Goal: Information Seeking & Learning: Learn about a topic

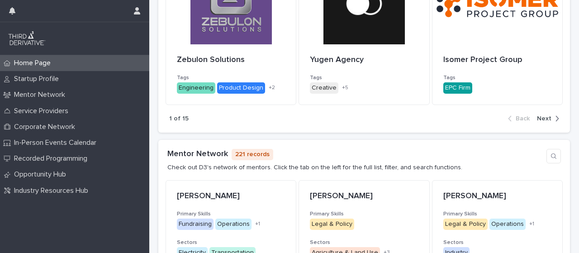
scroll to position [463, 0]
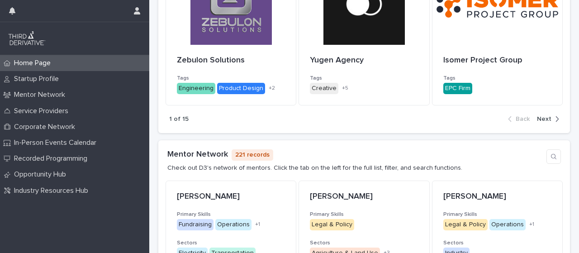
click at [539, 118] on span "Next" at bounding box center [544, 119] width 14 height 6
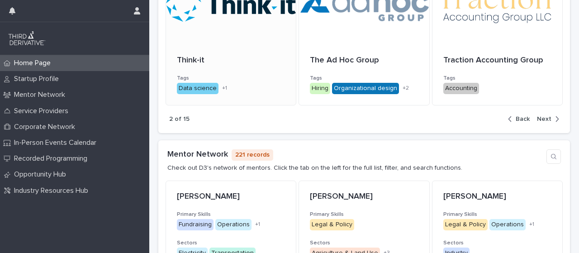
click at [228, 19] on div at bounding box center [231, 3] width 130 height 81
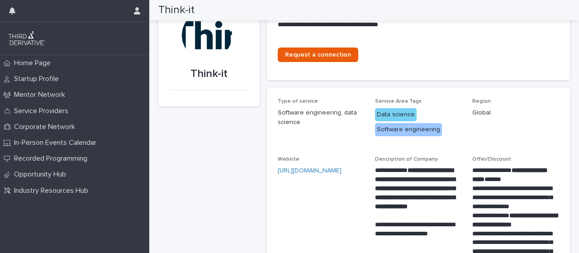
scroll to position [31, 0]
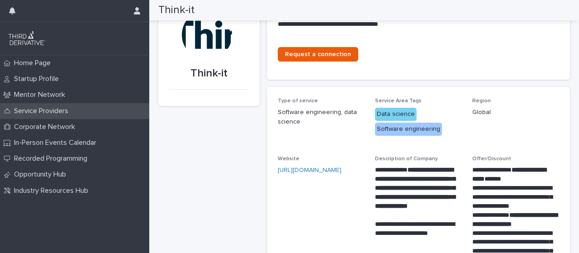
click at [31, 110] on p "Service Providers" at bounding box center [42, 111] width 65 height 9
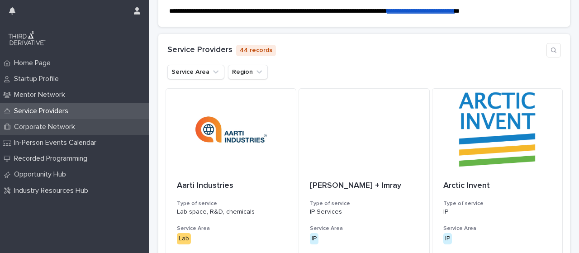
scroll to position [421, 0]
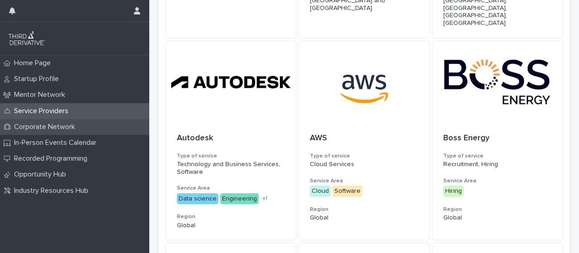
click at [38, 125] on p "Corporate Network" at bounding box center [46, 127] width 72 height 9
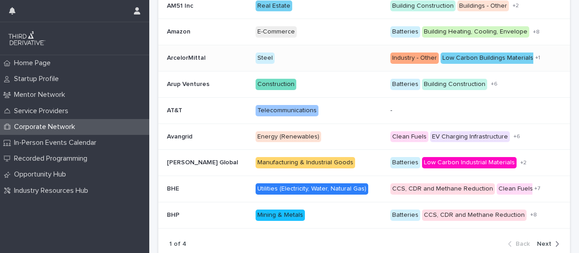
scroll to position [272, 0]
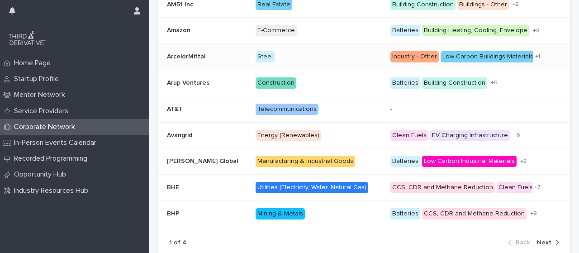
click at [182, 61] on p "ArcelorMittal" at bounding box center [187, 56] width 40 height 10
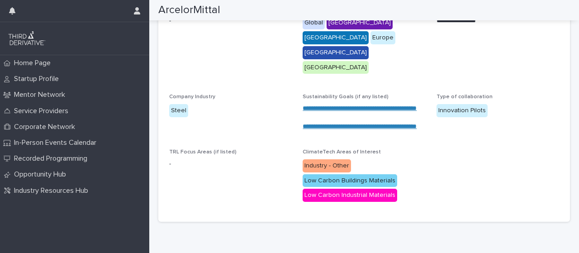
scroll to position [105, 0]
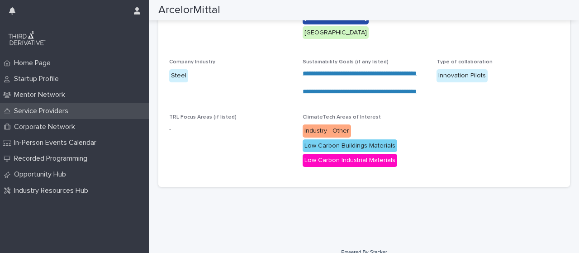
click at [63, 112] on p "Service Providers" at bounding box center [42, 111] width 65 height 9
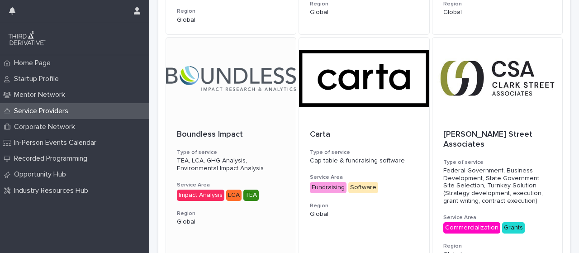
scroll to position [724, 0]
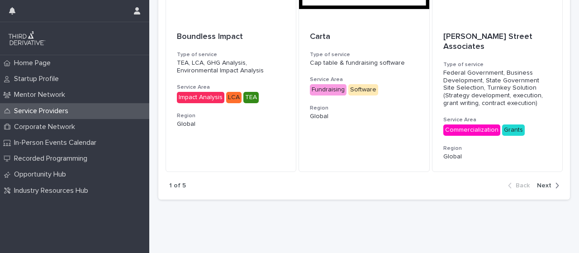
click at [537, 182] on span "Next" at bounding box center [544, 185] width 14 height 6
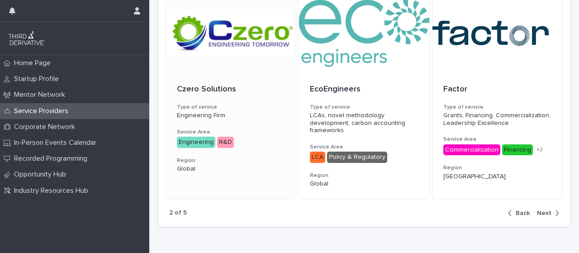
scroll to position [632, 0]
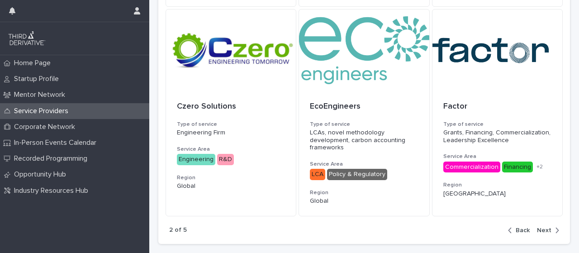
click at [539, 227] on span "Next" at bounding box center [544, 230] width 14 height 6
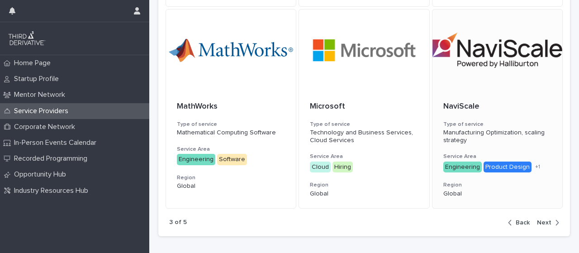
click at [463, 99] on div "NaviScale Type of service Manufacturing Optimization, scaling strategy Service …" at bounding box center [498, 149] width 130 height 117
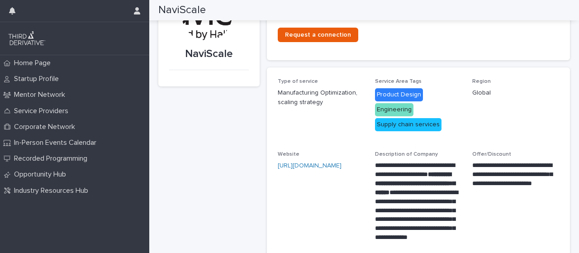
scroll to position [51, 0]
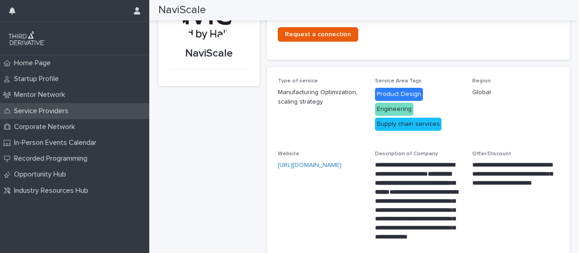
click at [48, 113] on p "Service Providers" at bounding box center [42, 111] width 65 height 9
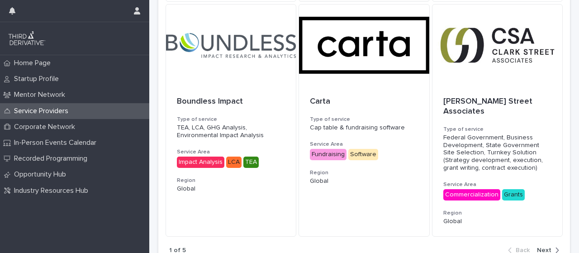
scroll to position [724, 0]
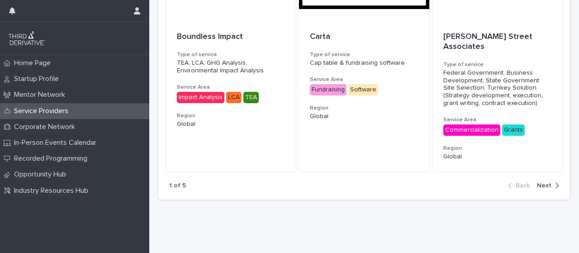
click at [537, 182] on span "Next" at bounding box center [544, 185] width 14 height 6
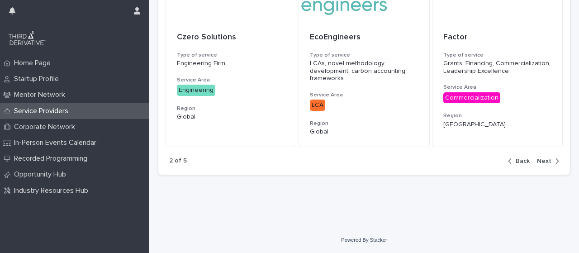
scroll to position [694, 0]
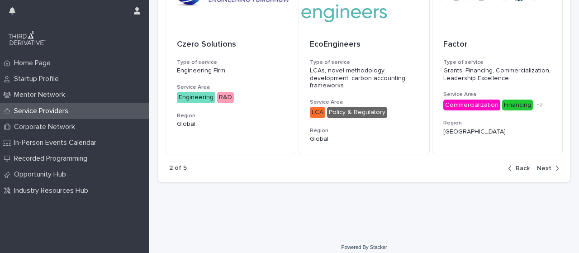
click at [537, 165] on span "Next" at bounding box center [544, 168] width 14 height 6
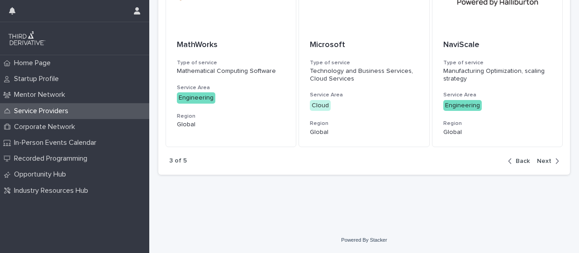
scroll to position [701, 0]
click at [537, 162] on span "Next" at bounding box center [544, 161] width 14 height 6
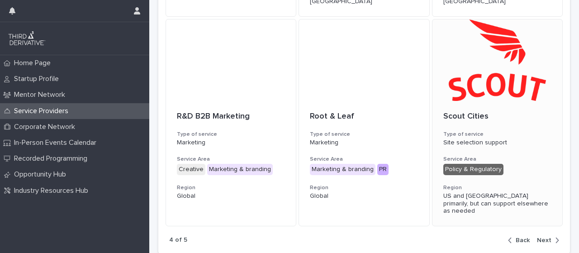
scroll to position [659, 0]
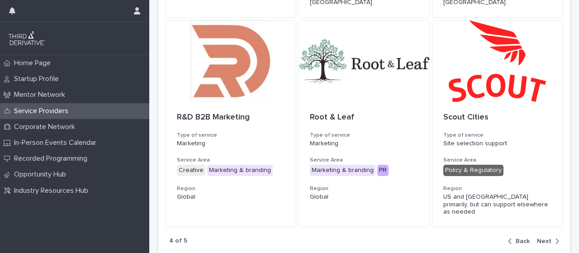
click at [518, 238] on span "Back" at bounding box center [523, 241] width 14 height 6
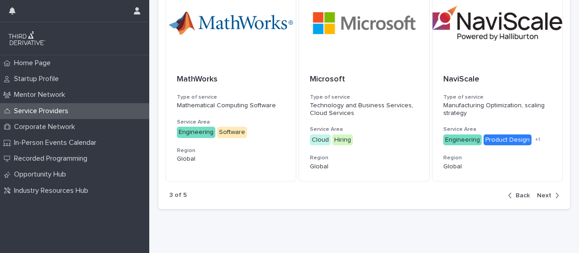
click at [538, 199] on span "Next" at bounding box center [544, 195] width 14 height 6
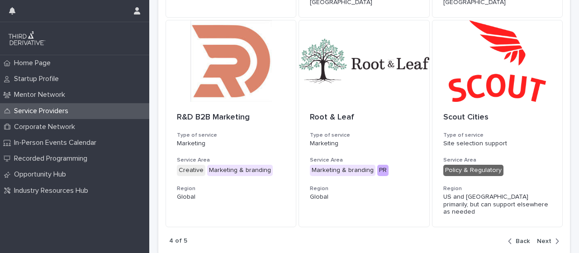
click at [538, 205] on div "Scout Cities Type of service Site selection support Service Area Policy & Regul…" at bounding box center [498, 164] width 130 height 125
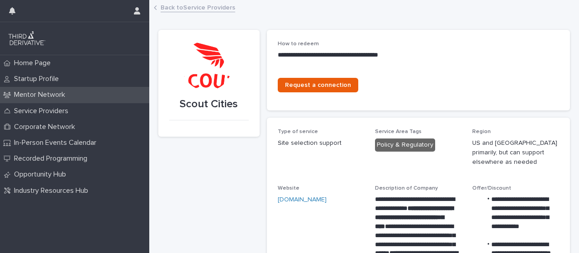
click at [39, 94] on p "Mentor Network" at bounding box center [41, 94] width 62 height 9
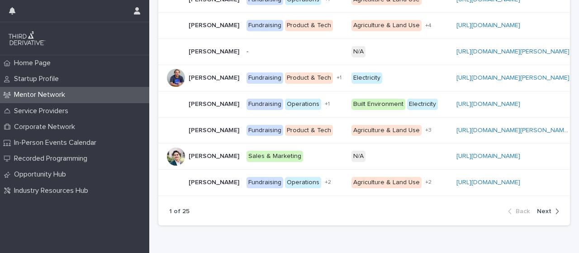
scroll to position [401, 0]
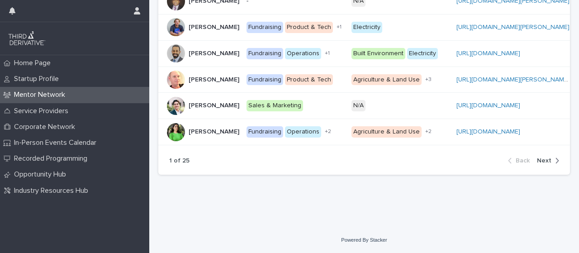
click at [538, 164] on span "Next" at bounding box center [544, 160] width 14 height 6
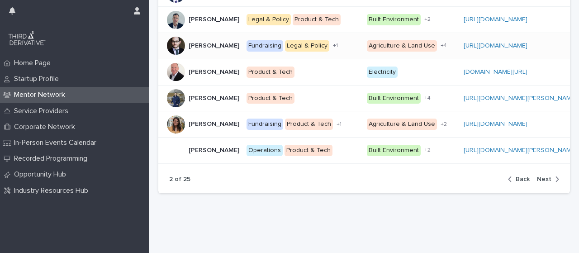
scroll to position [372, 0]
click at [537, 182] on span "Next" at bounding box center [544, 179] width 14 height 6
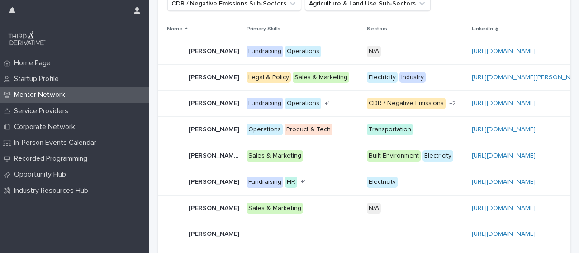
scroll to position [172, 0]
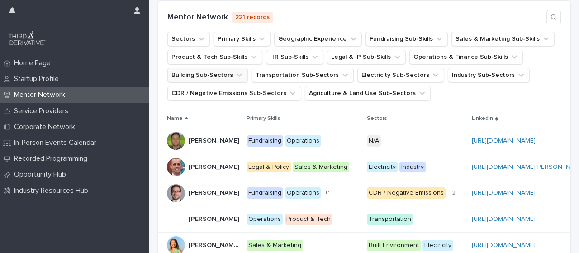
click at [229, 82] on button "Building Sub-Sectors" at bounding box center [207, 75] width 81 height 14
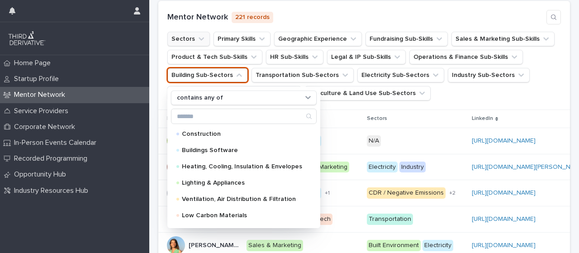
click at [201, 43] on icon "Sectors" at bounding box center [201, 38] width 9 height 9
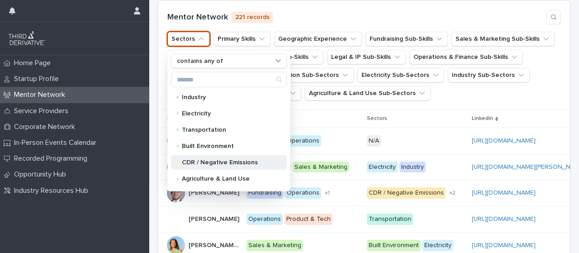
scroll to position [14, 0]
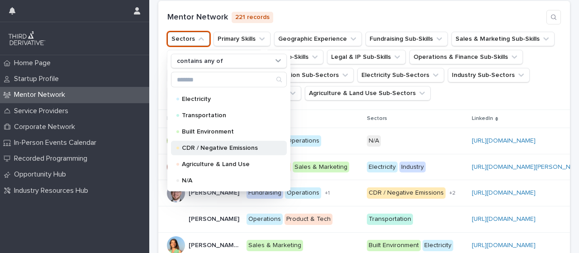
click at [246, 155] on div "CDR / Negative Emissions" at bounding box center [229, 148] width 116 height 14
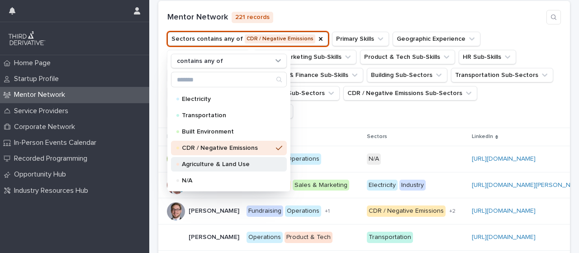
scroll to position [181, 0]
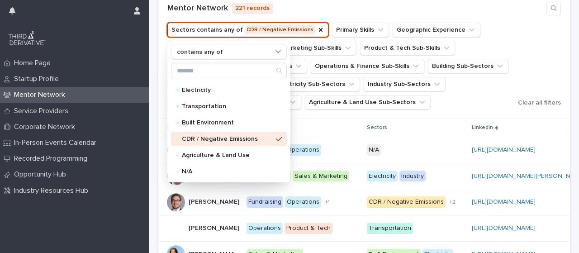
click at [522, 89] on div "Sectors contains any of CDR / Negative Emissions contains any of Industry Elect…" at bounding box center [364, 66] width 394 height 87
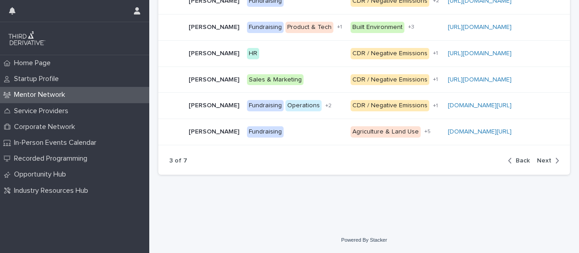
scroll to position [414, 0]
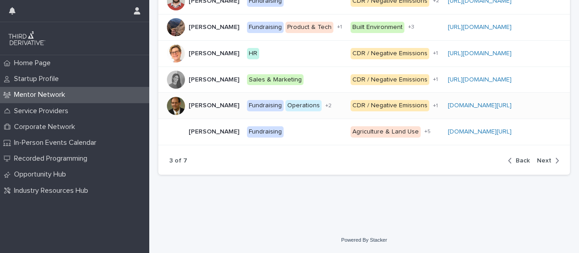
click at [200, 109] on p "Donn Reinelt" at bounding box center [215, 105] width 52 height 10
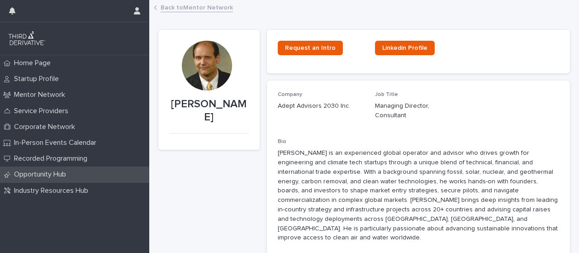
click at [59, 172] on p "Opportunity Hub" at bounding box center [41, 174] width 63 height 9
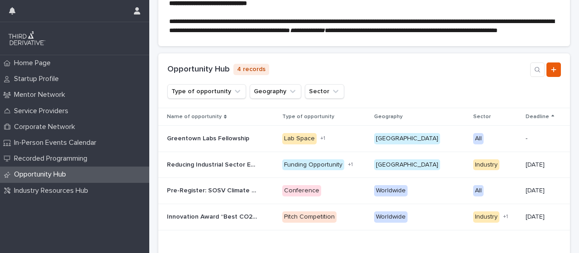
scroll to position [149, 0]
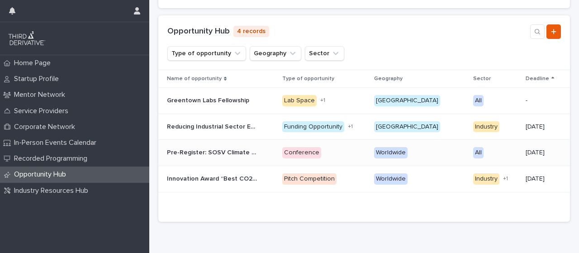
click at [213, 157] on p "Pre-Register: SOSV Climate Tech Founder/Investor Matchup" at bounding box center [213, 152] width 92 height 10
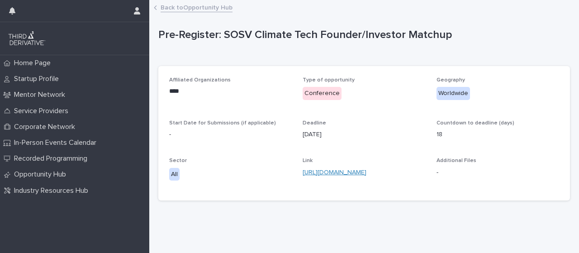
click at [335, 169] on link "https://docs.google.com/forms/d/e/1FAIpQLSfvtQVqO1KMs4eucwaSWsNkZxW5o4oi_NWyE_n…" at bounding box center [335, 172] width 64 height 6
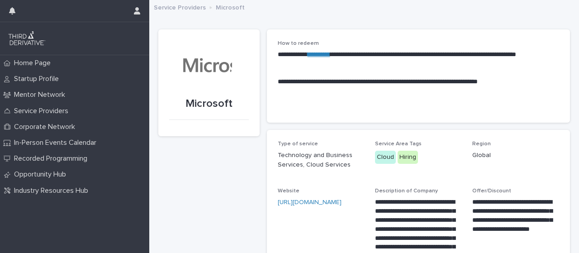
click at [323, 54] on link "**********" at bounding box center [319, 54] width 23 height 6
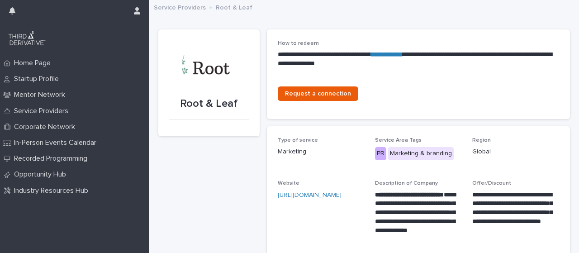
scroll to position [97, 0]
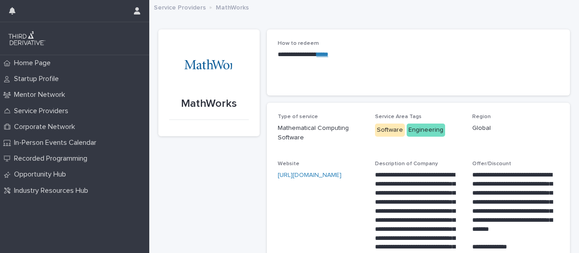
click at [328, 54] on link "****" at bounding box center [323, 54] width 12 height 6
